Goal: Find specific page/section: Find specific page/section

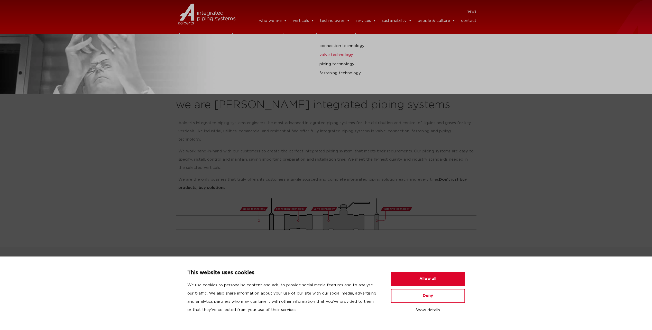
click at [337, 57] on link "valve technology" at bounding box center [441, 55] width 245 height 7
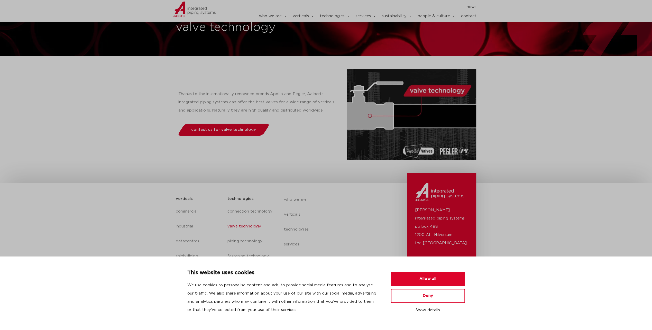
scroll to position [27, 0]
click at [229, 129] on span "contact us for valve technology" at bounding box center [223, 129] width 65 height 4
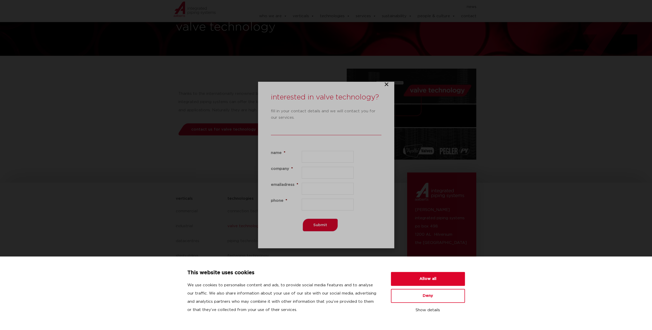
click at [387, 82] on icon "Close" at bounding box center [386, 84] width 5 height 5
